Goal: Task Accomplishment & Management: Manage account settings

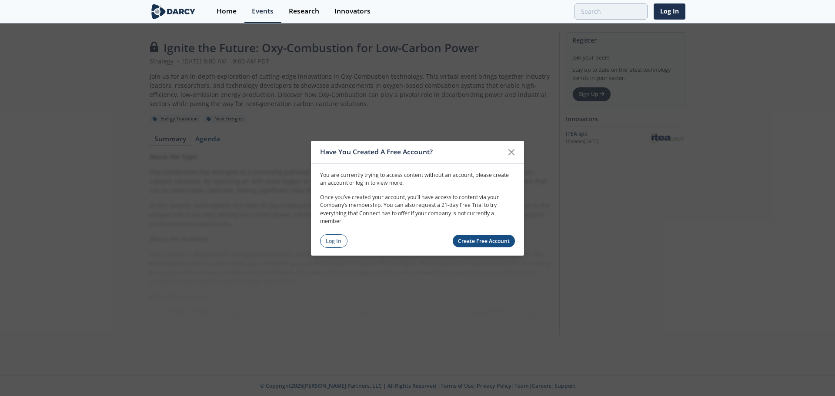
click at [345, 244] on link "Log In" at bounding box center [333, 240] width 27 height 13
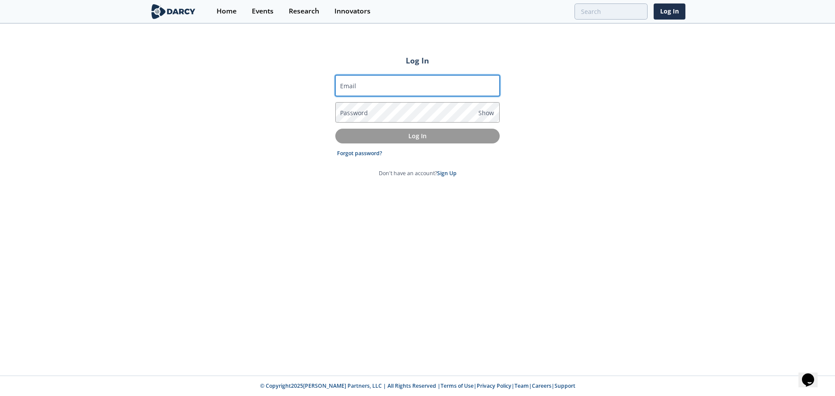
type input "[PERSON_NAME][EMAIL_ADDRESS][DOMAIN_NAME]"
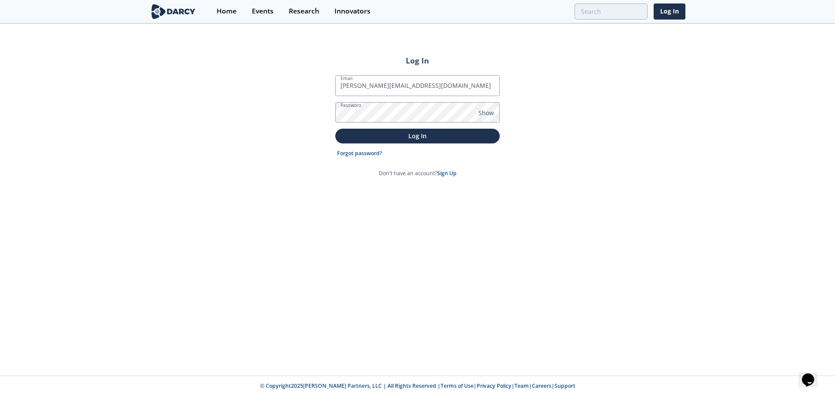
click at [415, 127] on form "Email [PERSON_NAME][EMAIL_ADDRESS][DOMAIN_NAME] Password Show Log In Forgot pas…" at bounding box center [417, 126] width 164 height 102
click at [414, 137] on p "Log In" at bounding box center [417, 135] width 152 height 9
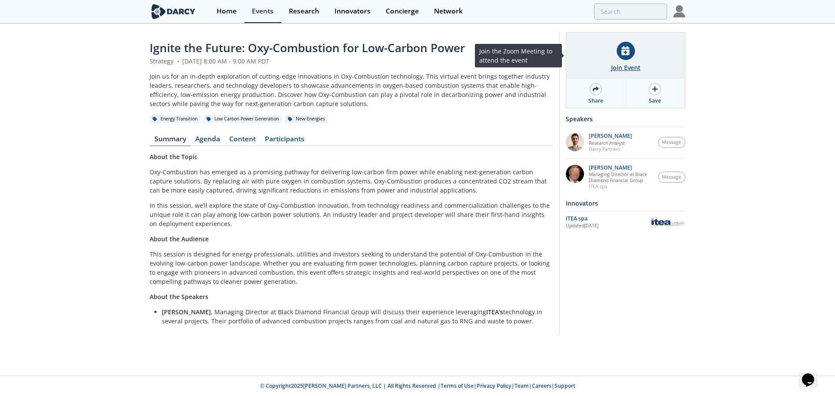
click at [624, 57] on div at bounding box center [626, 51] width 18 height 18
